Goal: Task Accomplishment & Management: Use online tool/utility

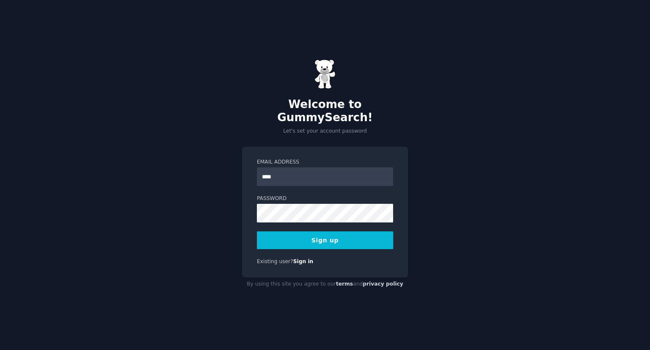
type input "**********"
click at [325, 240] on button "Sign up" at bounding box center [325, 240] width 136 height 18
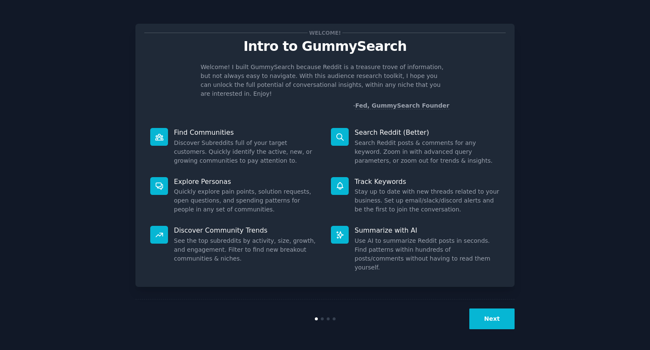
click at [426, 111] on div "Welcome! Intro to GummySearch Welcome! I built GummySearch because Reddit is a …" at bounding box center [324, 155] width 379 height 263
click at [491, 321] on button "Next" at bounding box center [492, 318] width 45 height 21
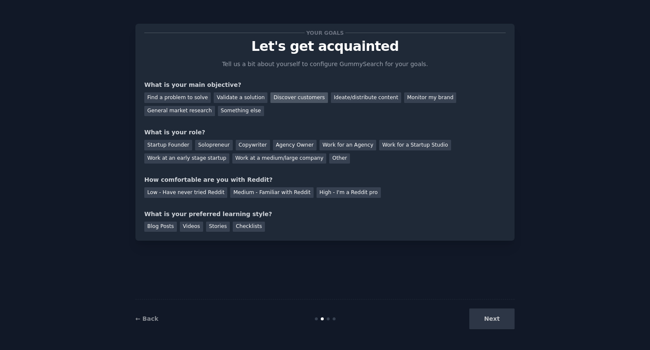
click at [282, 99] on div "Discover customers" at bounding box center [299, 97] width 57 height 11
click at [165, 147] on div "Startup Founder" at bounding box center [168, 145] width 48 height 11
click at [277, 146] on div "Agency Owner" at bounding box center [295, 145] width 44 height 11
click at [257, 191] on div "Medium - Familiar with Reddit" at bounding box center [271, 192] width 83 height 11
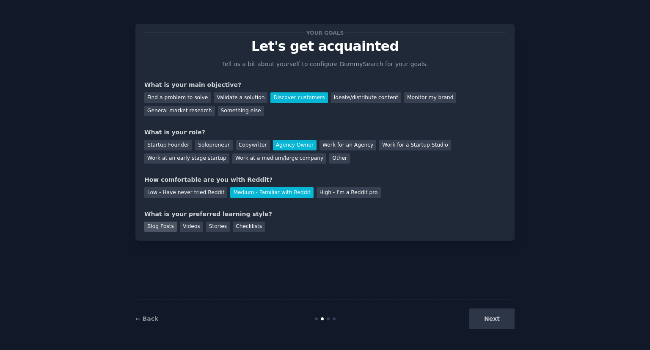
click at [157, 221] on div "Blog Posts" at bounding box center [160, 226] width 33 height 11
click at [180, 227] on div "Videos" at bounding box center [191, 226] width 23 height 11
click at [168, 227] on div "Blog Posts" at bounding box center [160, 226] width 33 height 11
click at [486, 321] on button "Next" at bounding box center [492, 318] width 45 height 21
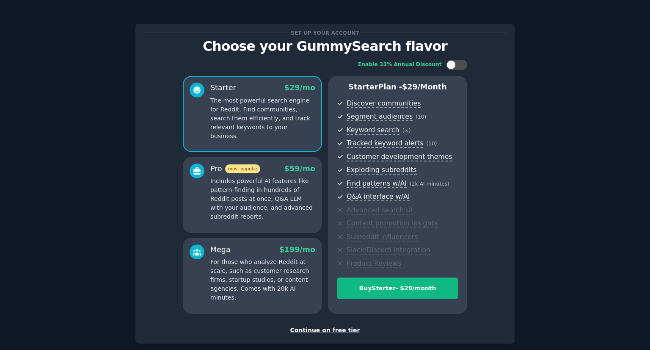
click at [332, 329] on div "Continue on free tier" at bounding box center [325, 330] width 362 height 9
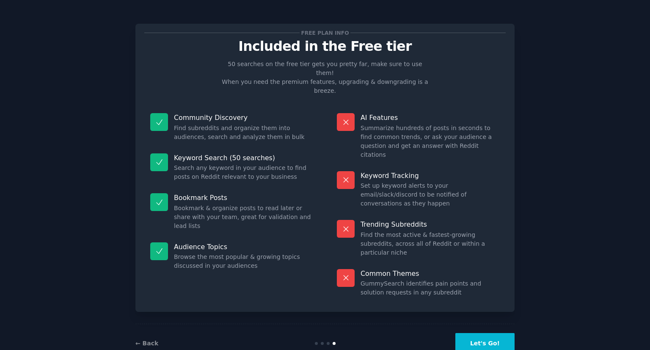
click at [483, 333] on button "Let's Go!" at bounding box center [485, 343] width 59 height 21
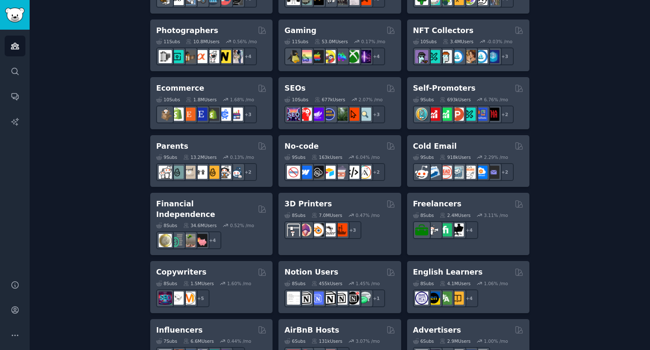
scroll to position [432, 0]
type input "app ads"
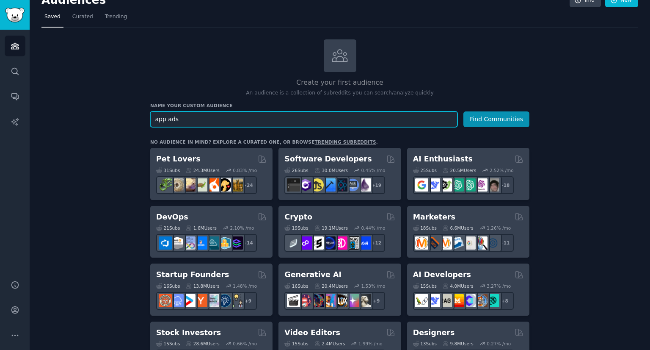
scroll to position [0, 0]
